Goal: Task Accomplishment & Management: Use online tool/utility

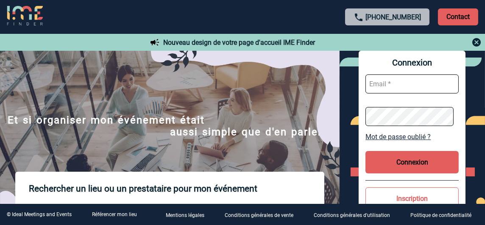
type input "ana-cristina.de-sa@insead.edu"
click at [394, 169] on button "Connexion" at bounding box center [411, 162] width 93 height 22
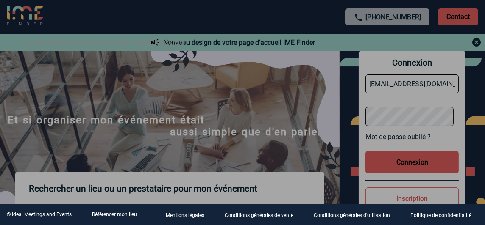
click at [396, 165] on div at bounding box center [242, 112] width 485 height 225
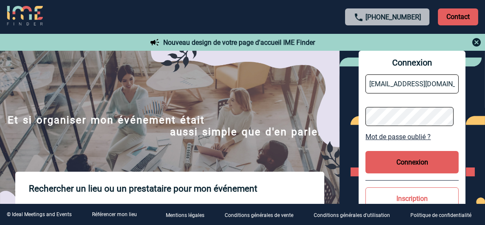
click at [396, 165] on button "Connexion" at bounding box center [411, 162] width 93 height 22
click at [401, 163] on button "Connexion" at bounding box center [411, 162] width 93 height 22
